Goal: Task Accomplishment & Management: Manage account settings

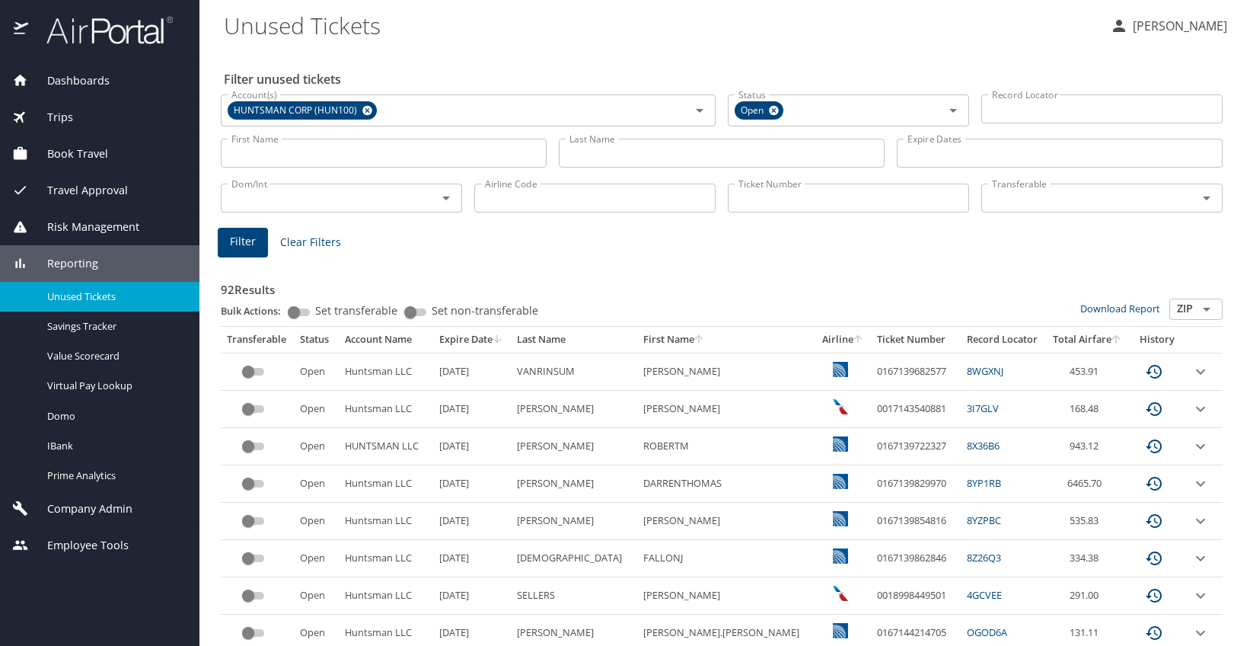
click at [118, 30] on img at bounding box center [101, 30] width 143 height 30
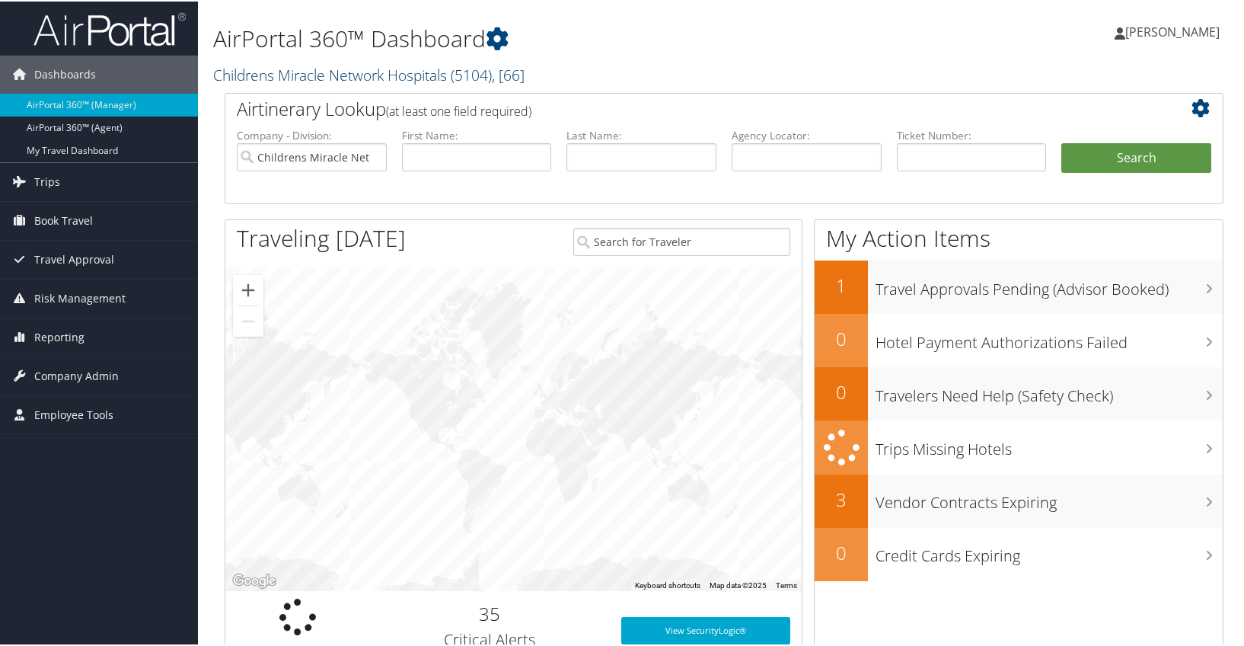
click at [426, 64] on link "Childrens Miracle Network Hospitals ( 5104 ) , [ 66 ]" at bounding box center [368, 73] width 311 height 21
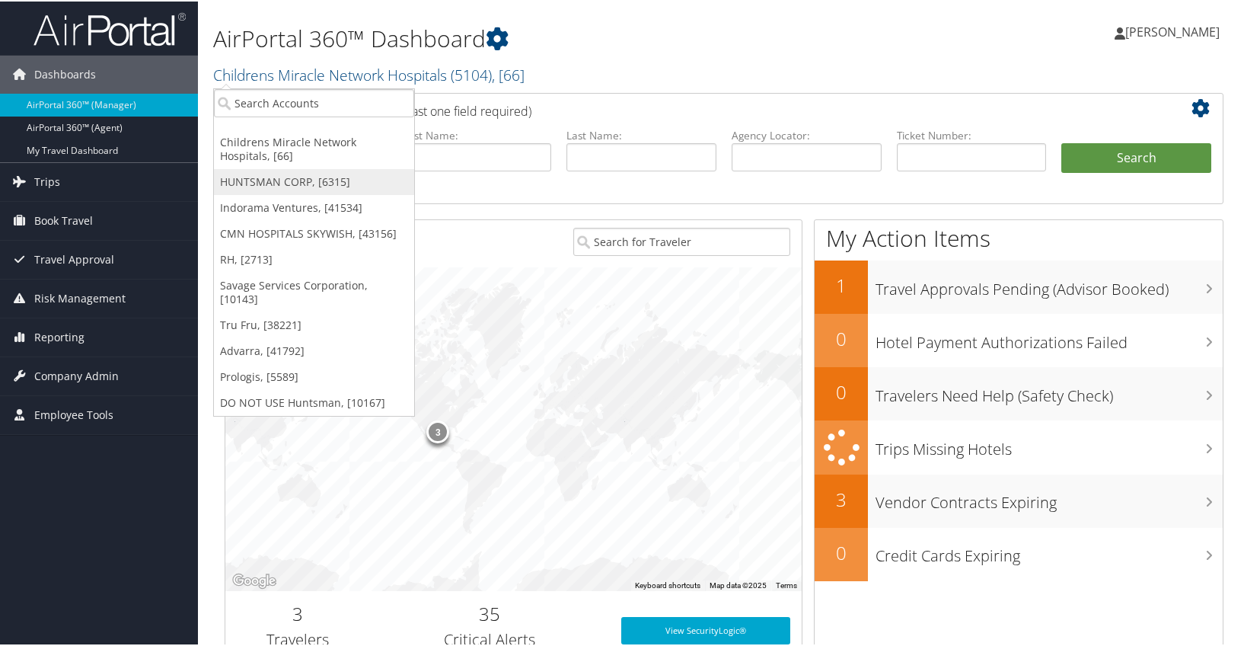
click at [304, 181] on link "HUNTSMAN CORP, [6315]" at bounding box center [314, 180] width 200 height 26
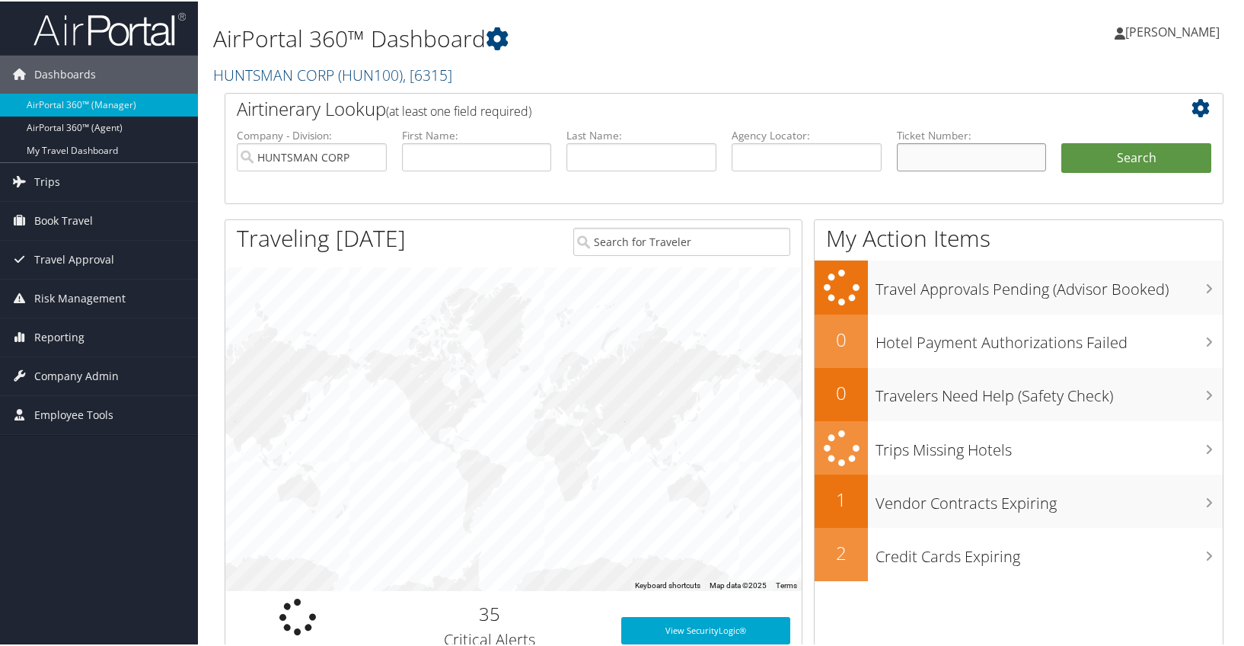
click at [918, 149] on input "text" at bounding box center [972, 156] width 150 height 28
type input "926m3f"
click at [882, 158] on ul "Company - Division: HUNTSMAN CORP First Name: Last Name: Agency Locator: Depart…" at bounding box center [724, 164] width 990 height 76
drag, startPoint x: 802, startPoint y: 167, endPoint x: 798, endPoint y: 158, distance: 10.9
click at [802, 167] on input "text" at bounding box center [807, 156] width 150 height 28
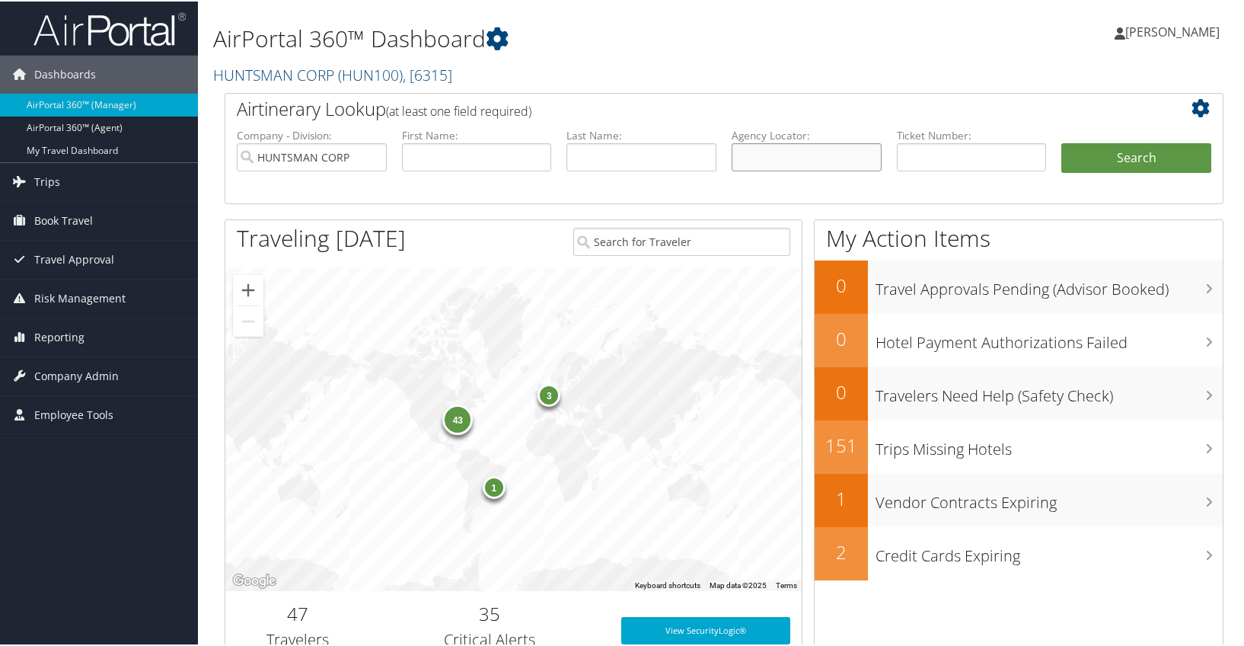
paste input "926m3f"
type input "926m3f"
click at [1151, 151] on button "Search" at bounding box center [1136, 157] width 150 height 30
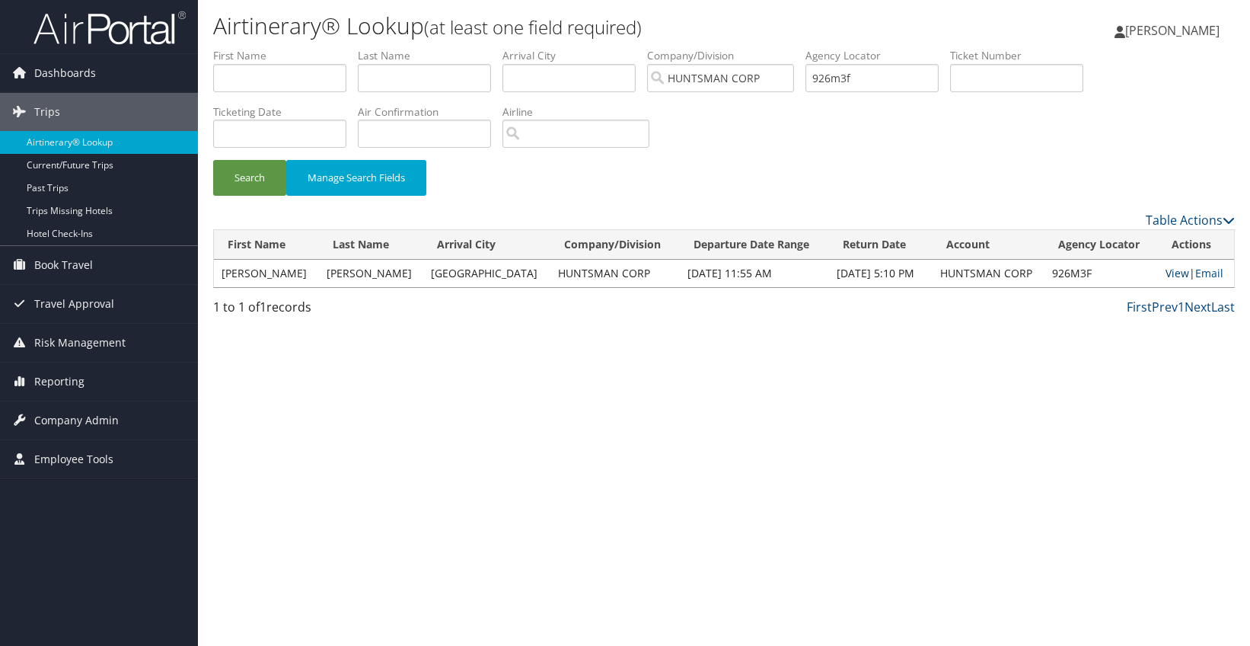
click at [1167, 270] on link "View" at bounding box center [1178, 273] width 24 height 14
click at [62, 384] on span "Reporting" at bounding box center [59, 381] width 50 height 38
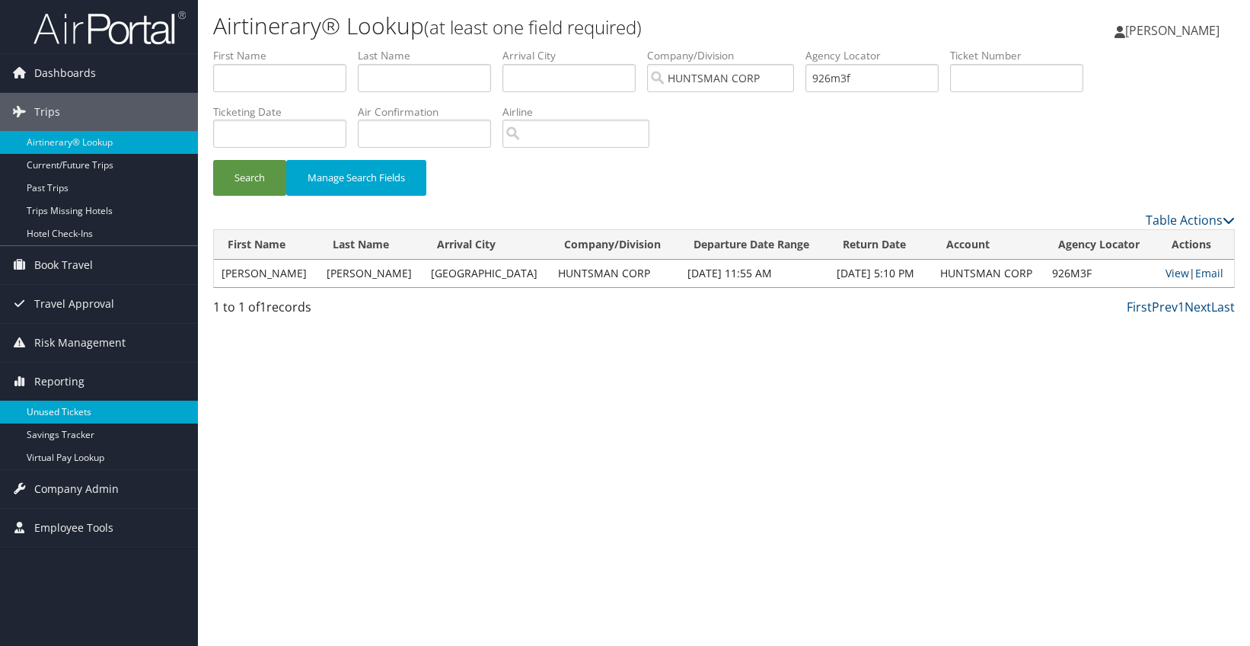
click at [61, 415] on link "Unused Tickets" at bounding box center [99, 411] width 198 height 23
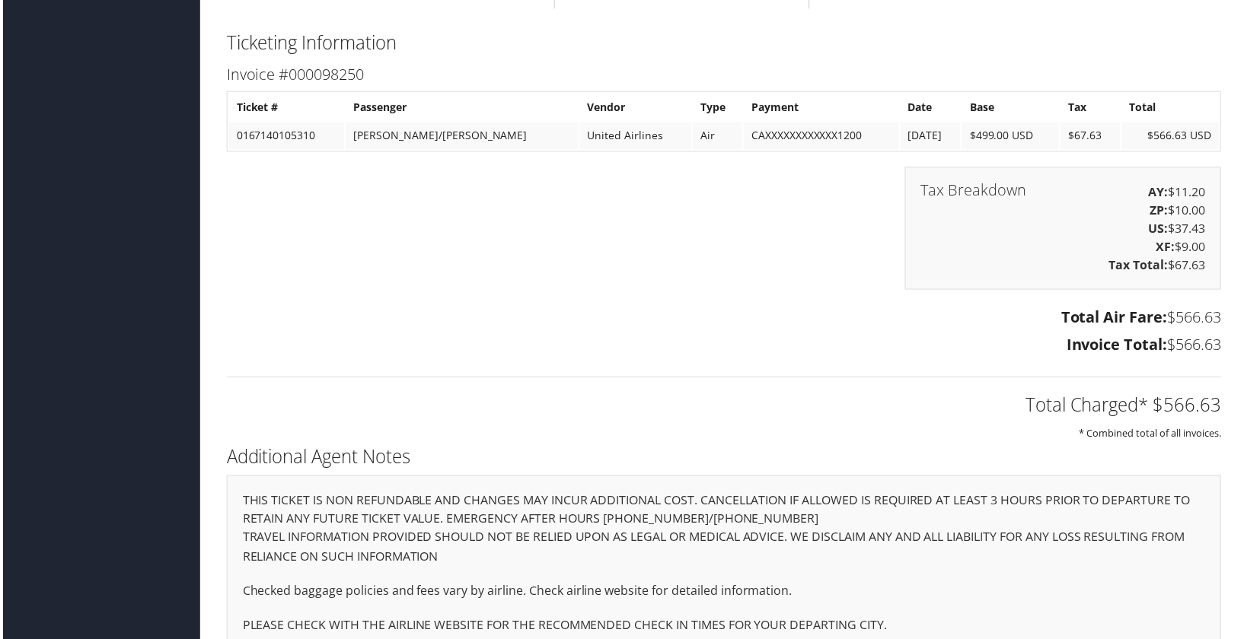
scroll to position [1275, 0]
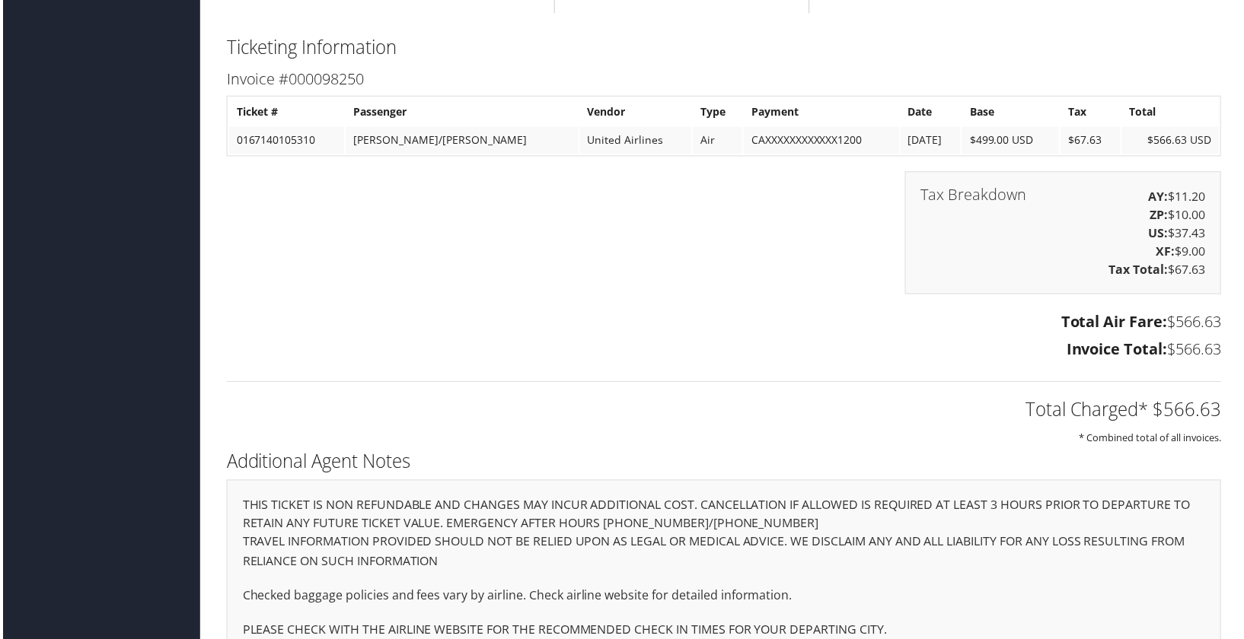
click at [659, 301] on div "Tax Breakdown AY: $11.20 ZP: $10.00 US: $37.43 XF: $9.00 Tax Total: $67.63" at bounding box center [724, 241] width 1022 height 139
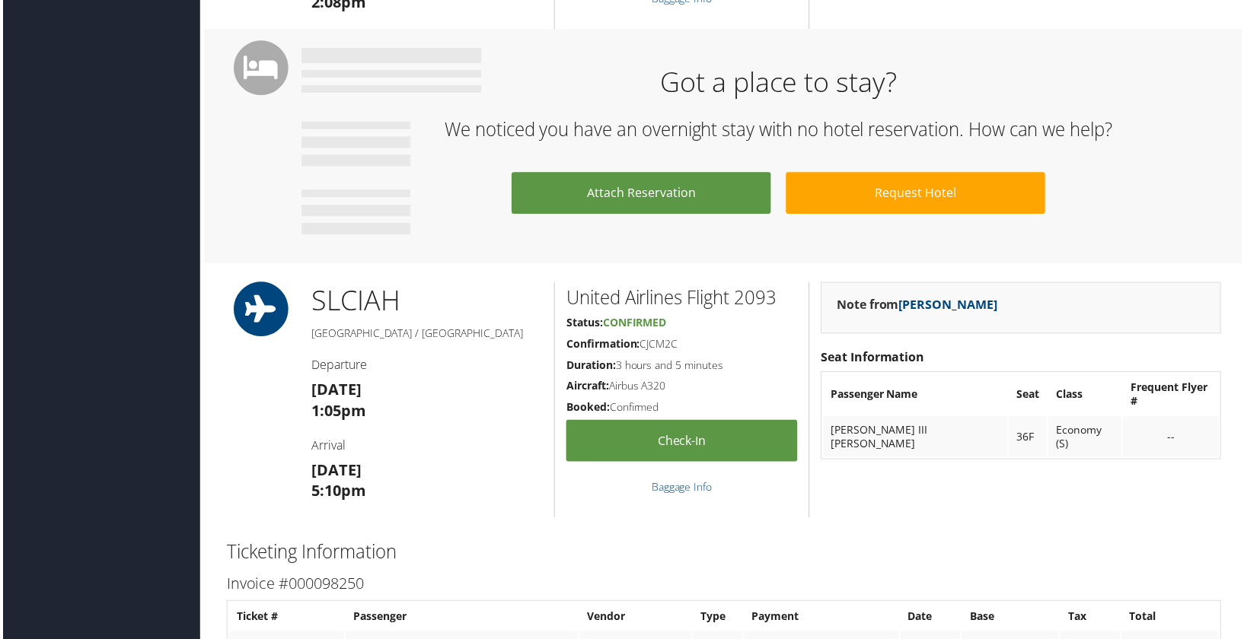
scroll to position [590, 0]
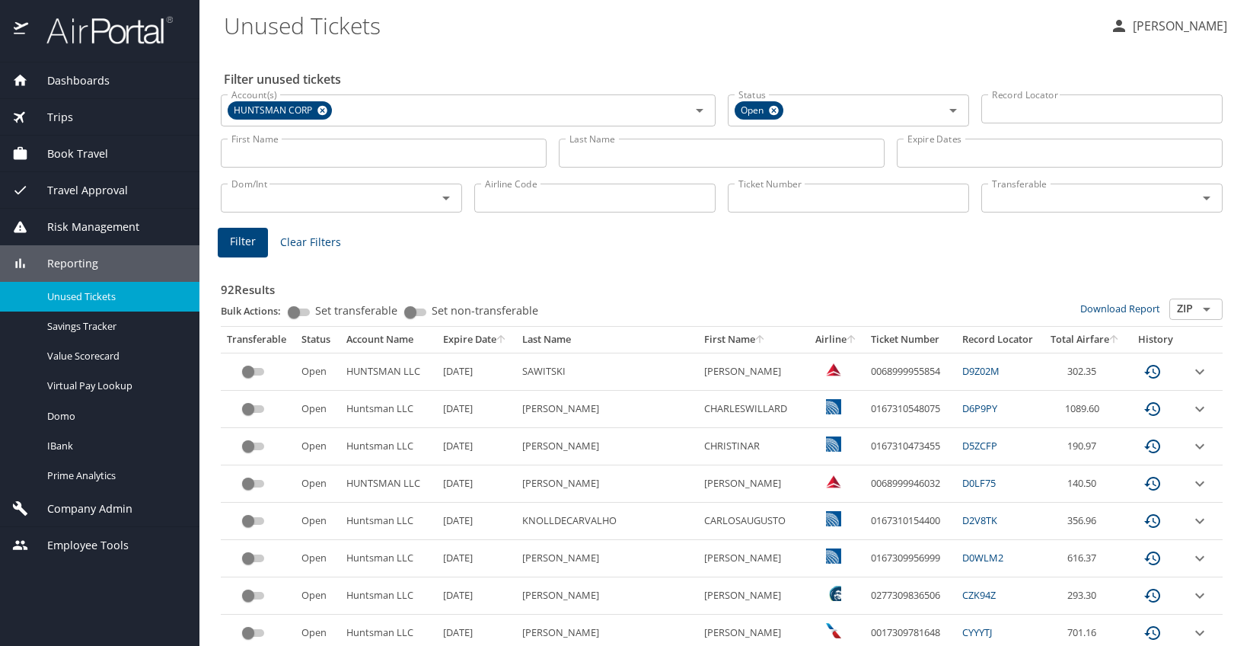
click at [507, 338] on icon "sort" at bounding box center [501, 339] width 12 height 12
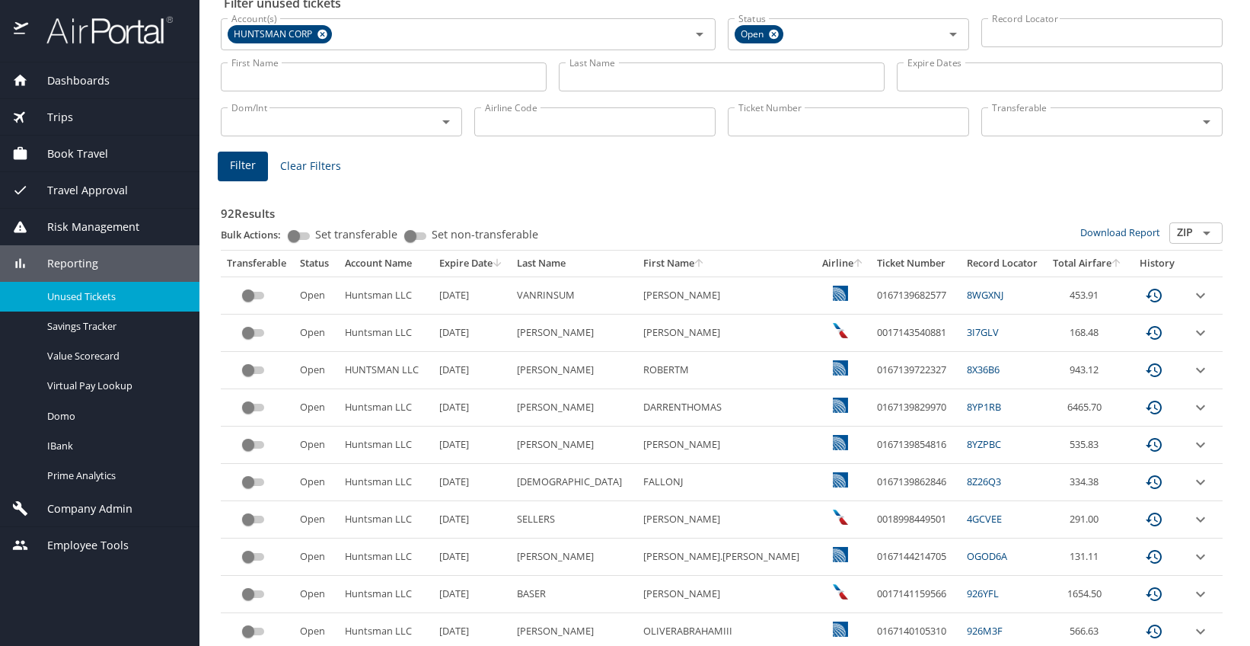
scroll to position [152, 0]
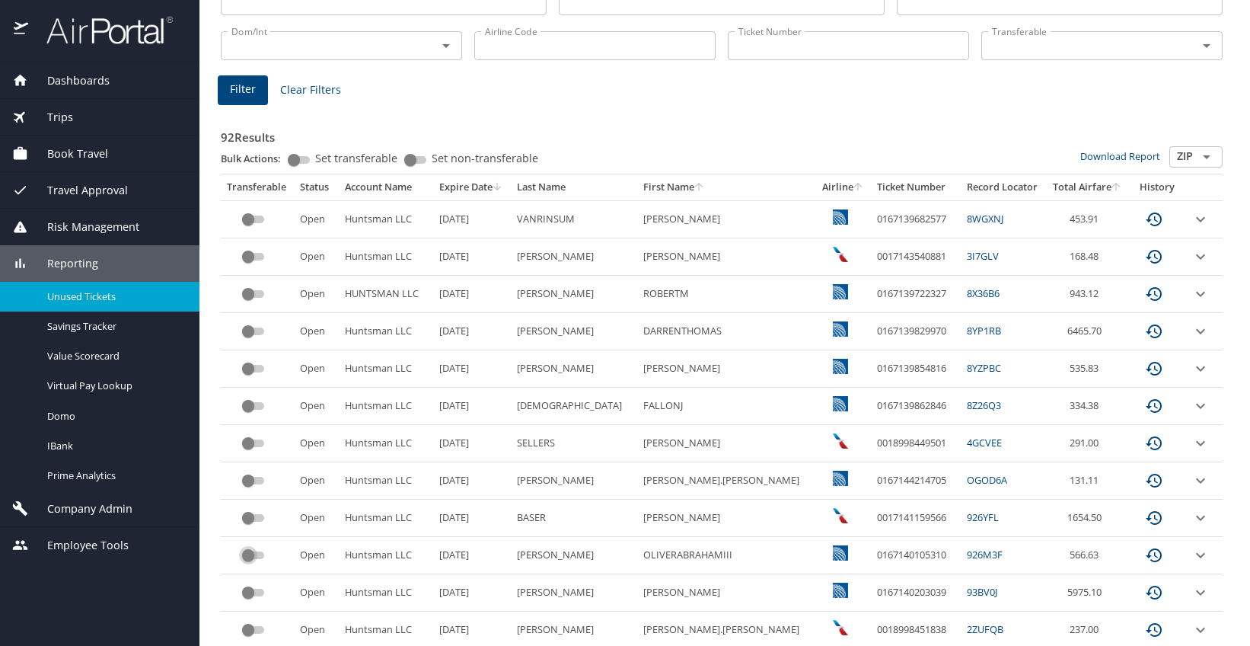
click at [243, 555] on input "custom pagination table" at bounding box center [248, 555] width 55 height 18
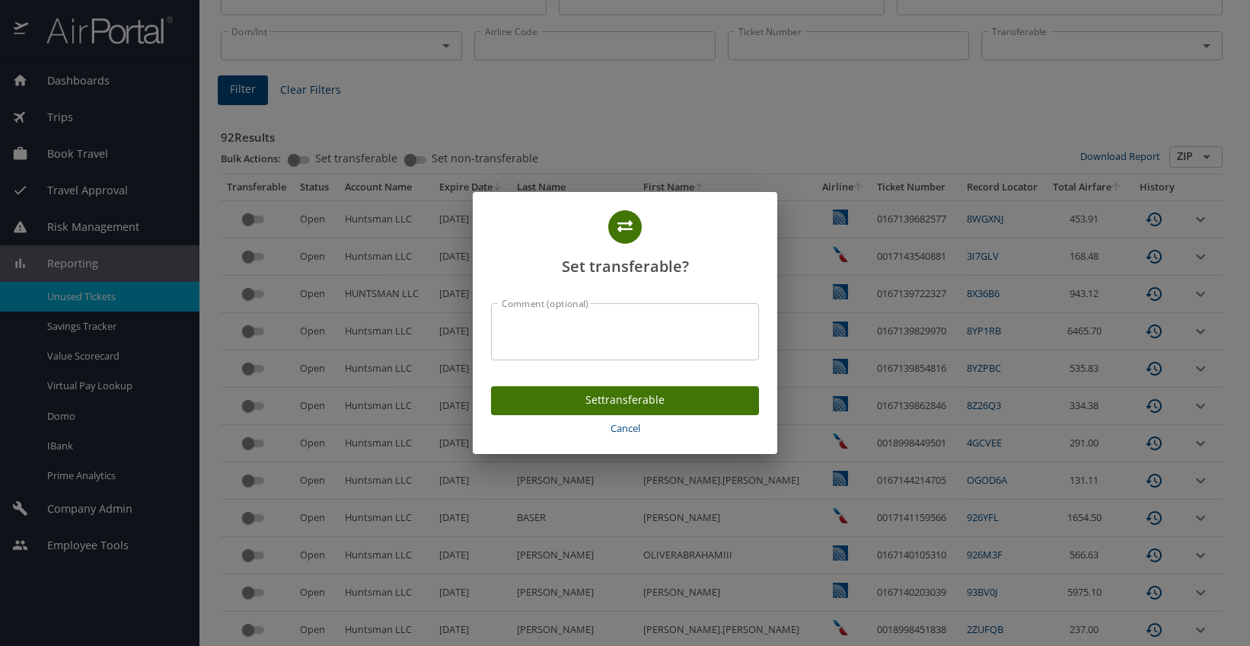
click at [630, 428] on span "Cancel" at bounding box center [625, 428] width 256 height 18
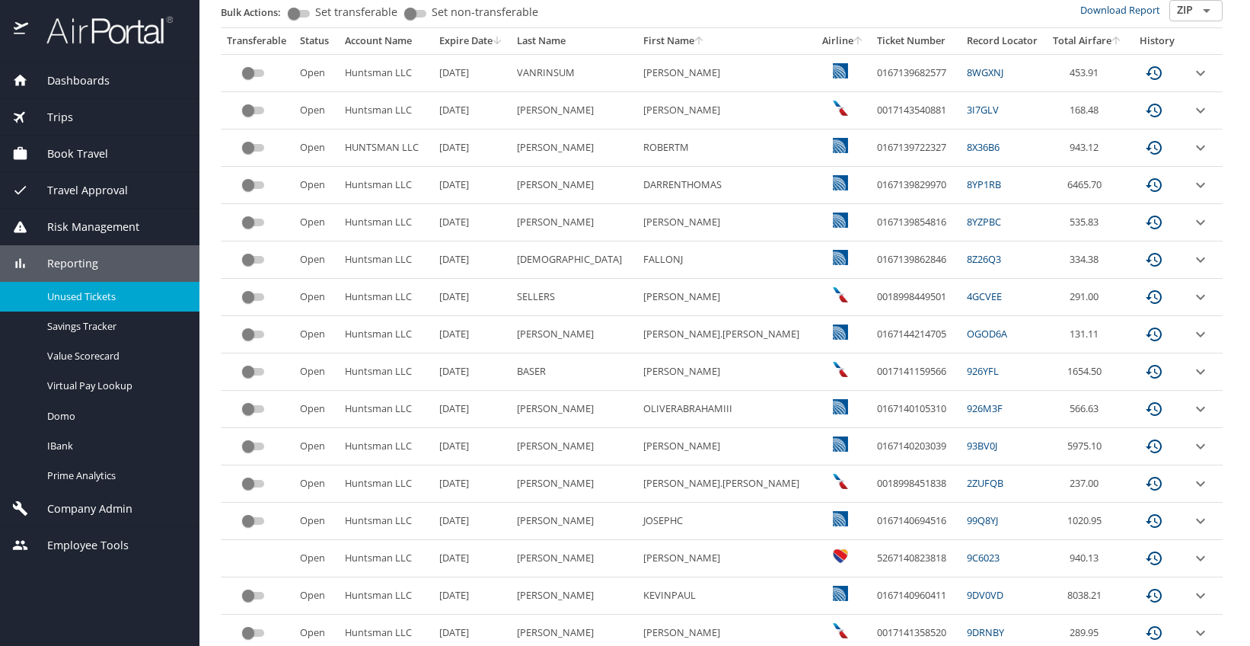
scroll to position [305, 0]
